Goal: Task Accomplishment & Management: Manage account settings

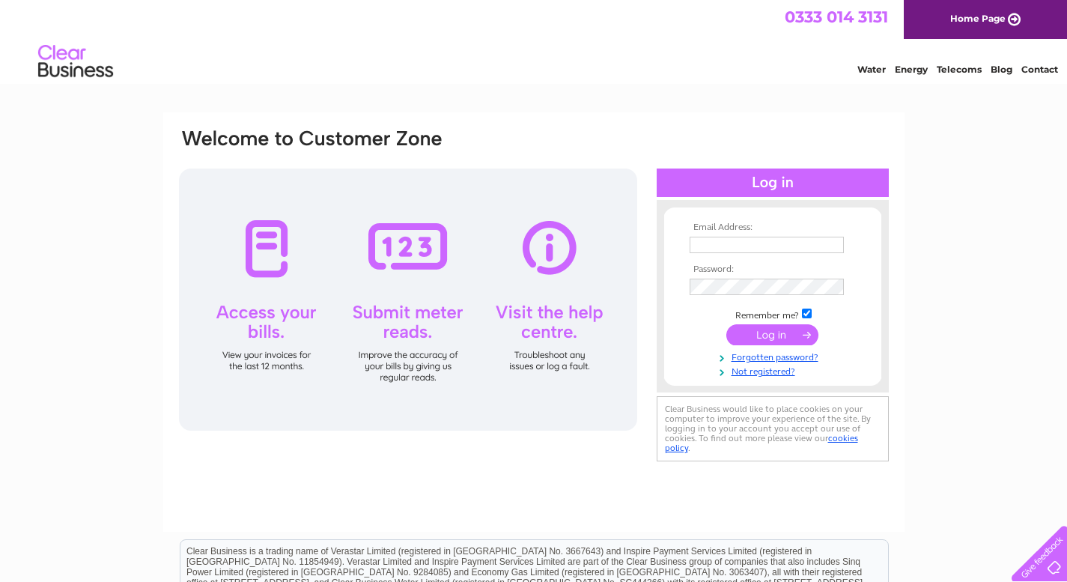
type input "vincent_48@hotmail.co.uk"
click at [781, 339] on input "submit" at bounding box center [772, 334] width 92 height 21
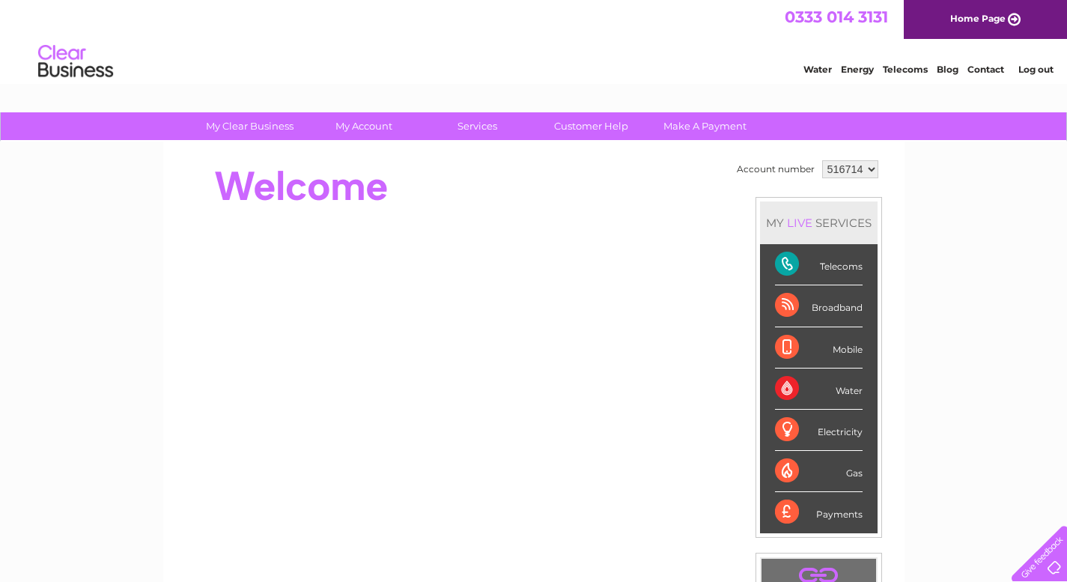
click at [983, 19] on link "Home Page" at bounding box center [984, 19] width 163 height 39
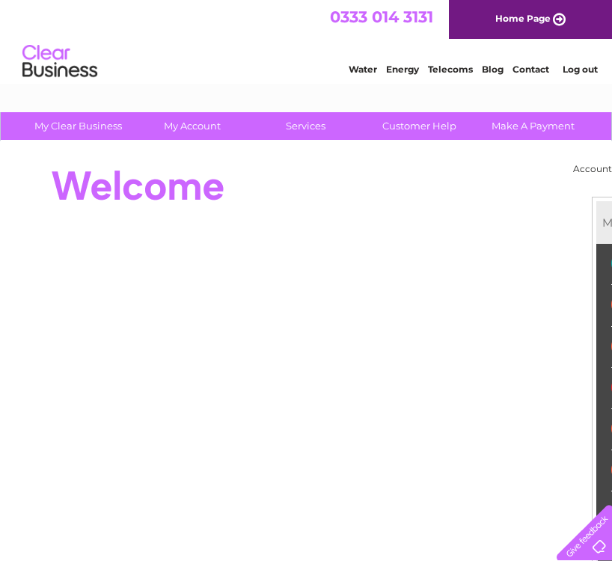
click at [595, 163] on td "Account number" at bounding box center [612, 168] width 85 height 25
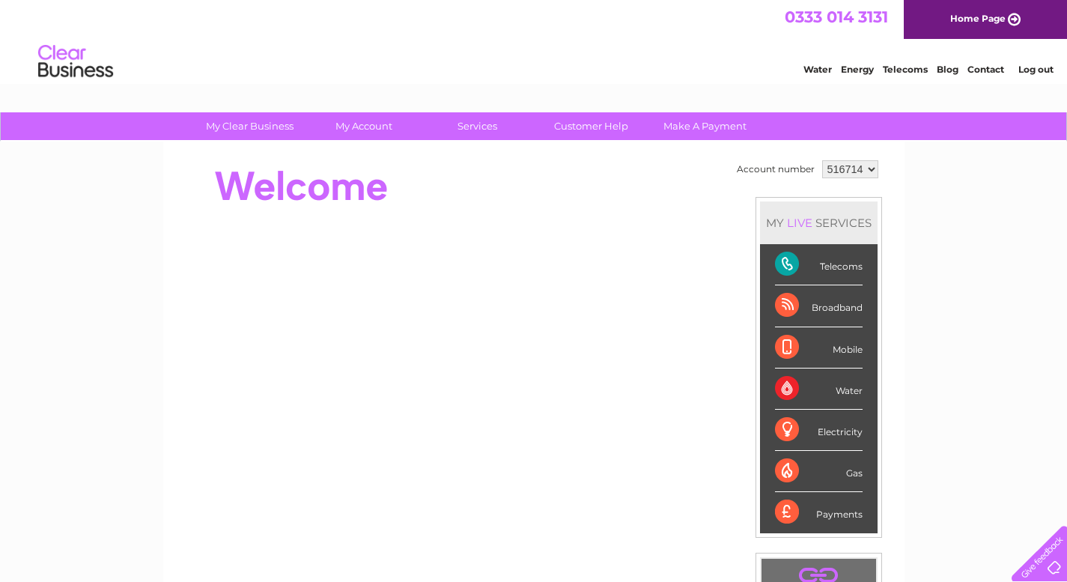
click at [822, 270] on div "Telecoms" at bounding box center [819, 264] width 88 height 41
click at [786, 270] on div "Telecoms" at bounding box center [819, 264] width 88 height 41
click at [818, 222] on div "MY LIVE SERVICES" at bounding box center [819, 222] width 118 height 43
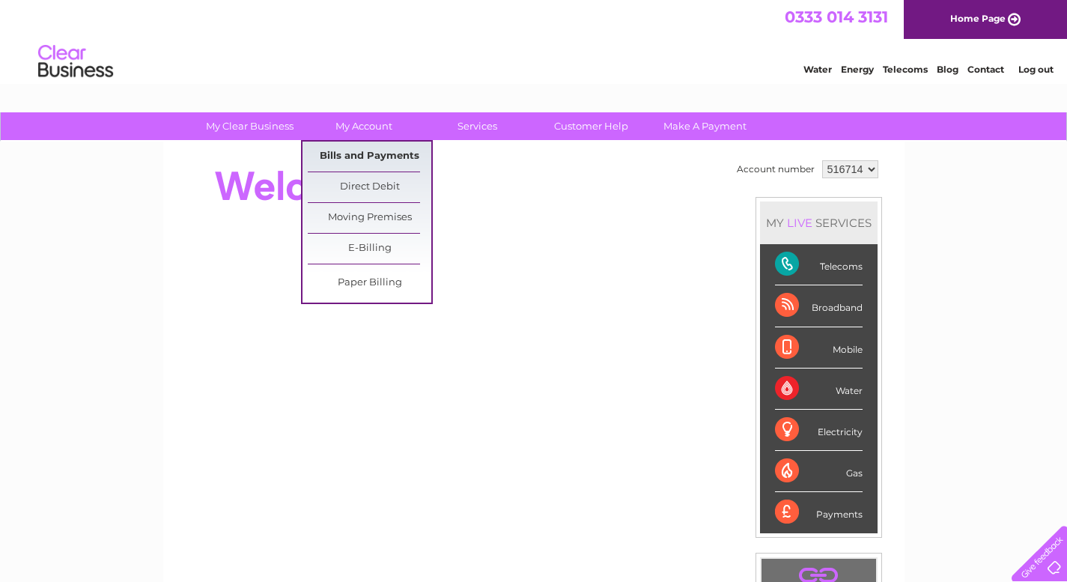
click at [360, 158] on link "Bills and Payments" at bounding box center [369, 156] width 123 height 30
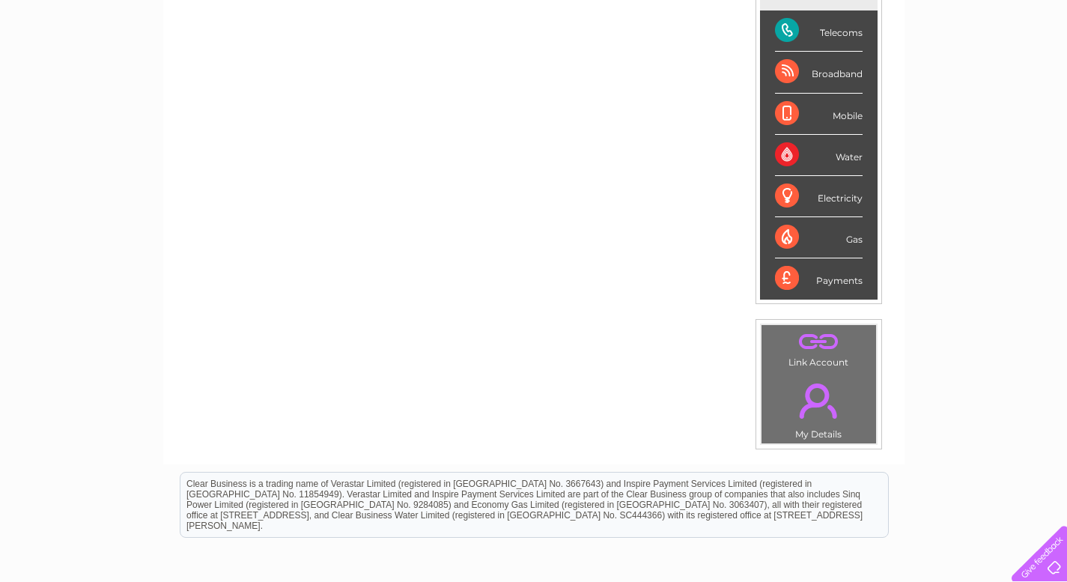
scroll to position [299, 0]
